Goal: Information Seeking & Learning: Learn about a topic

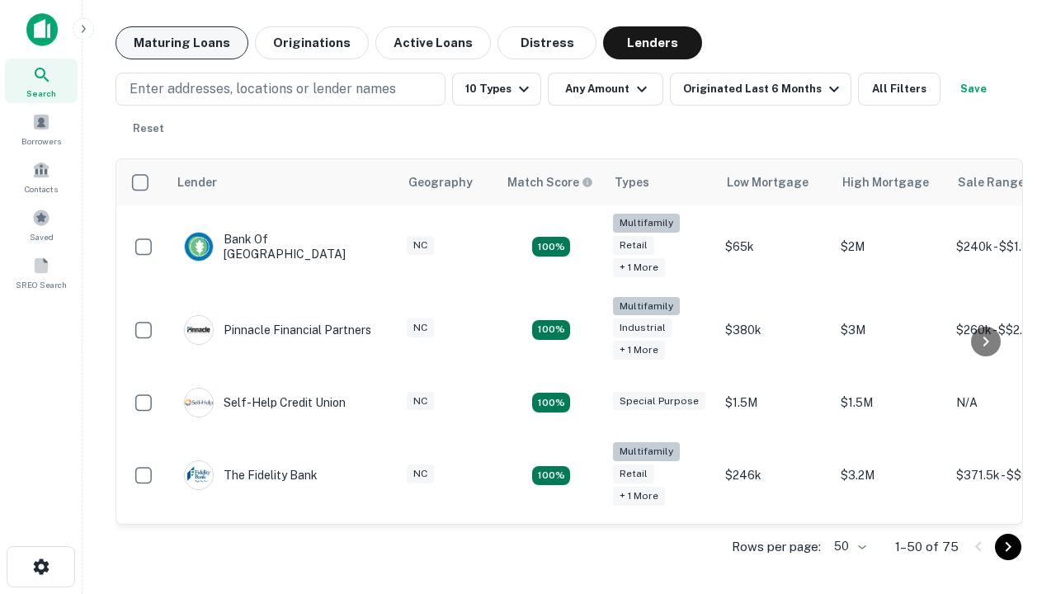
click at [182, 43] on button "Maturing Loans" at bounding box center [182, 42] width 133 height 33
